Goal: Task Accomplishment & Management: Manage account settings

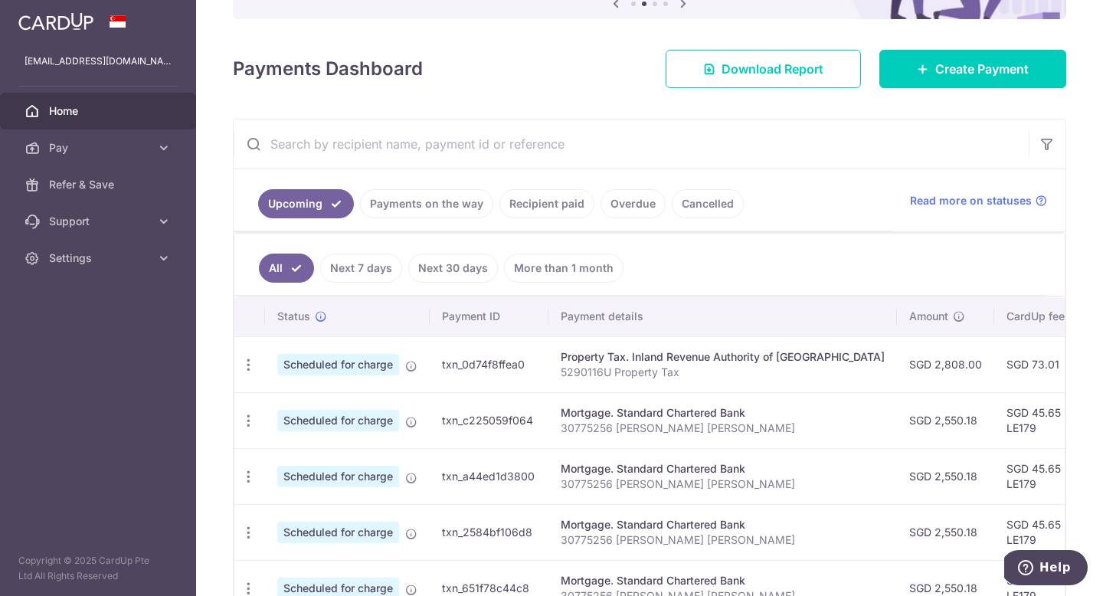
scroll to position [0, 369]
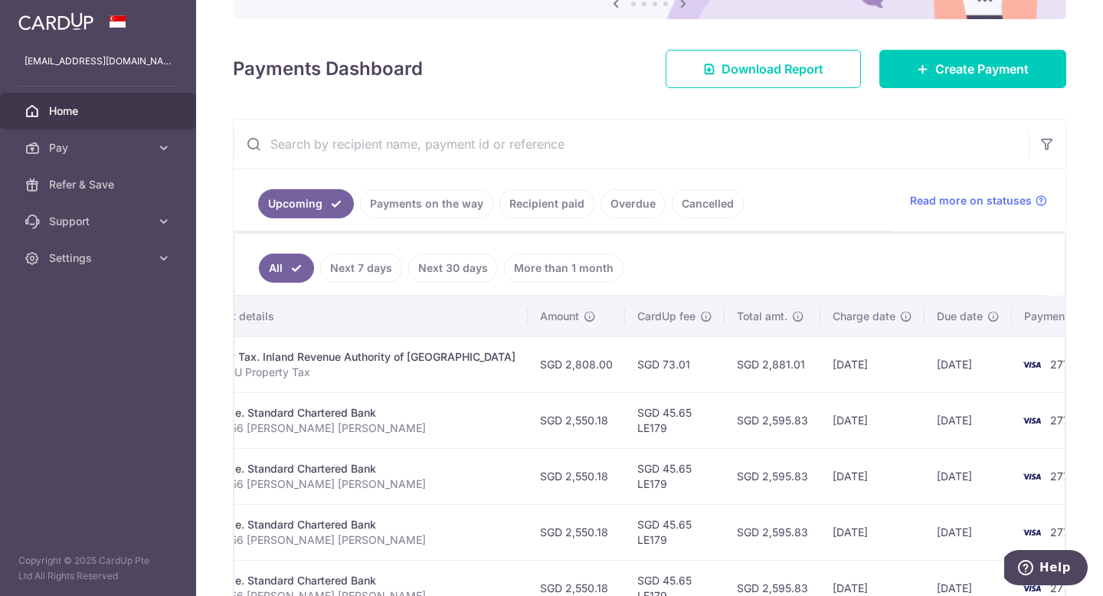
click at [711, 274] on ul "All Next 7 days Next 30 days More than 1 month" at bounding box center [640, 265] width 812 height 62
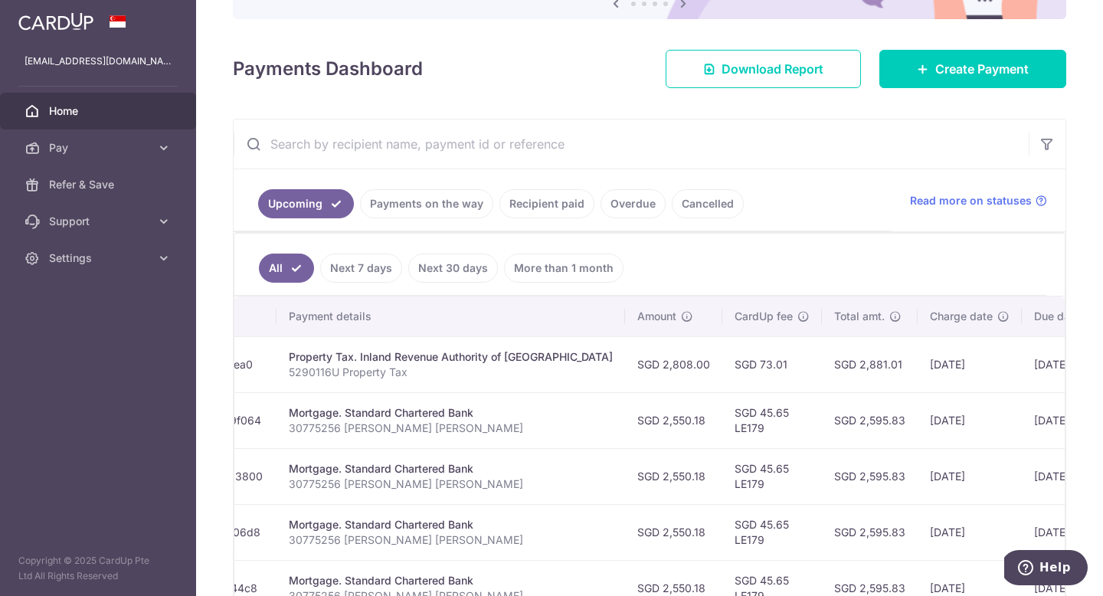
scroll to position [0, 0]
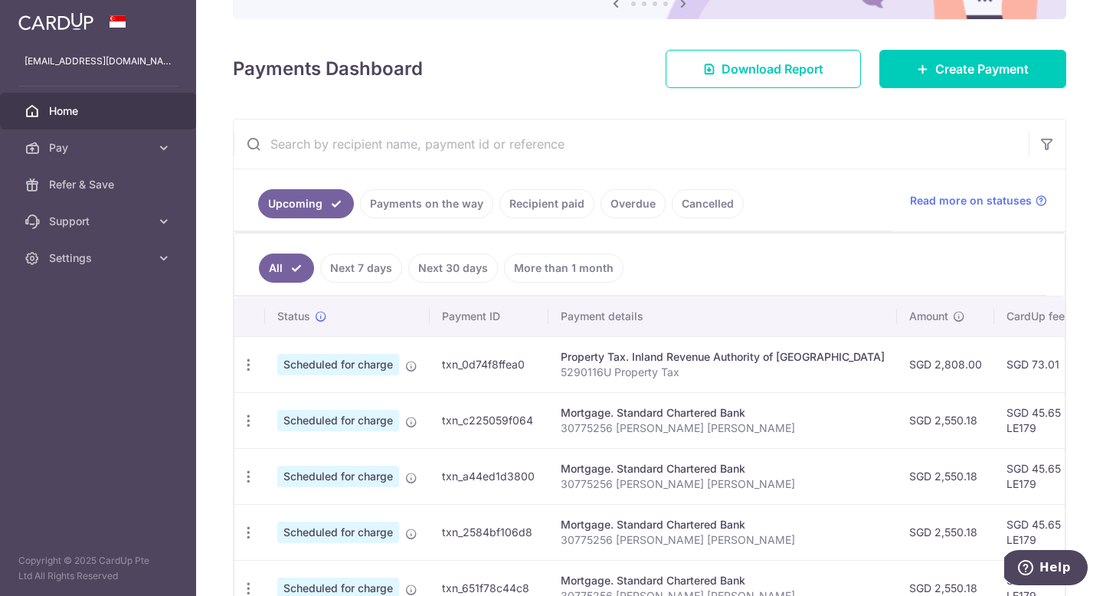
click at [697, 368] on p "5290116U Property Tax" at bounding box center [723, 372] width 324 height 15
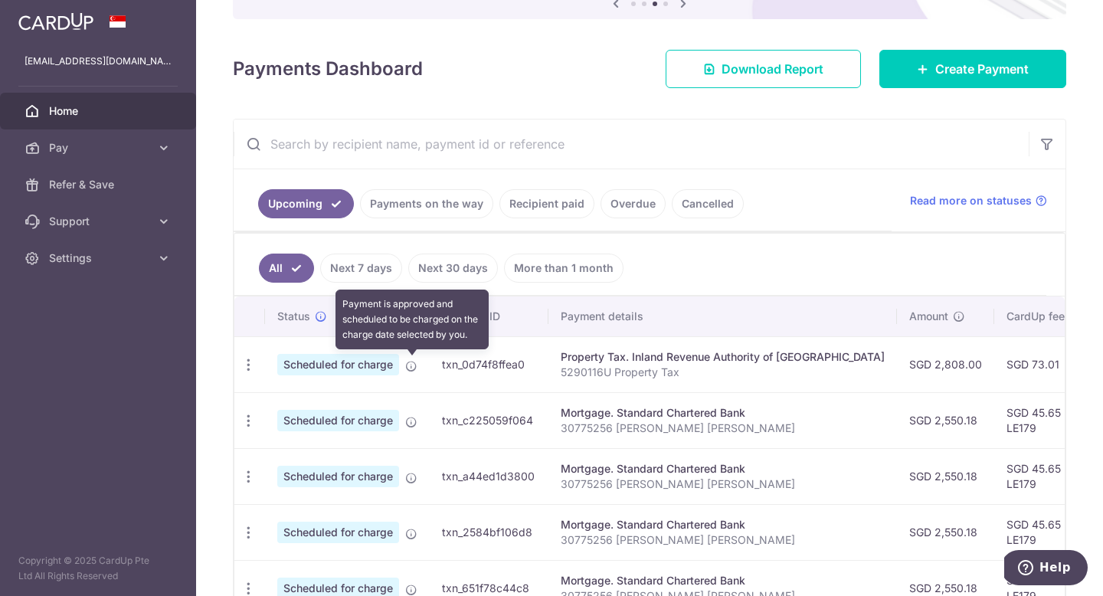
click at [410, 365] on icon at bounding box center [411, 366] width 12 height 12
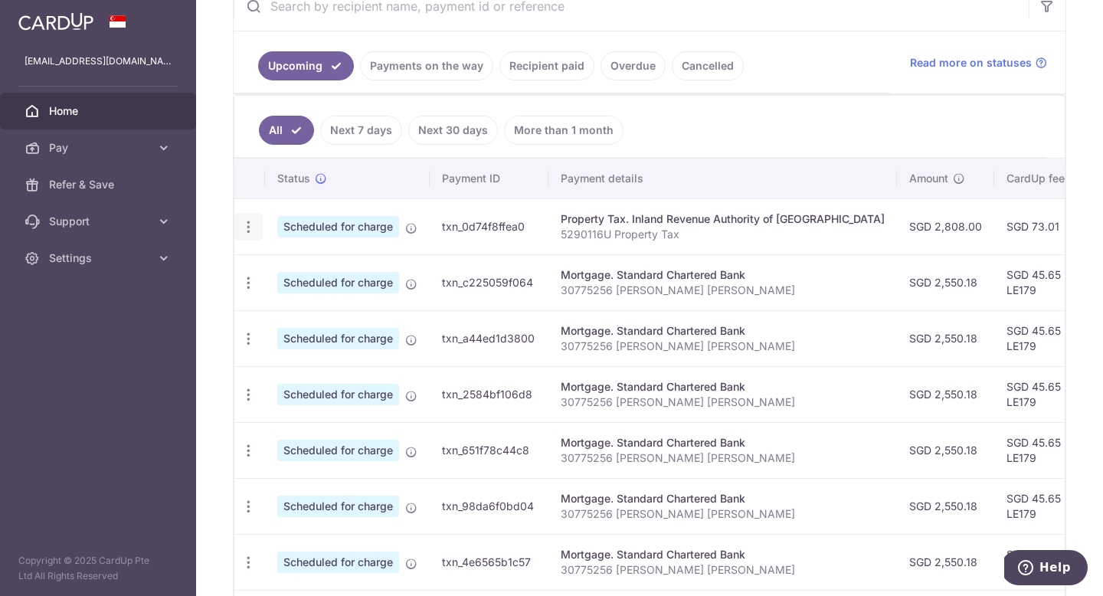
click at [242, 227] on icon "button" at bounding box center [249, 227] width 16 height 16
click at [307, 309] on span "Cancel payment" at bounding box center [330, 306] width 103 height 18
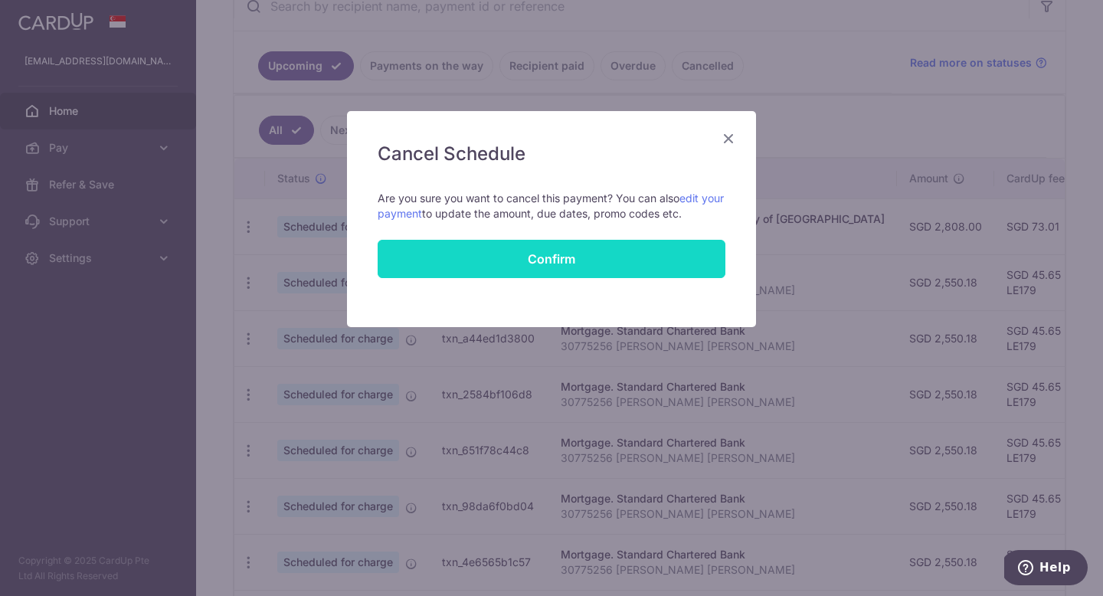
click at [543, 260] on button "Confirm" at bounding box center [552, 259] width 348 height 38
